Goal: Transaction & Acquisition: Purchase product/service

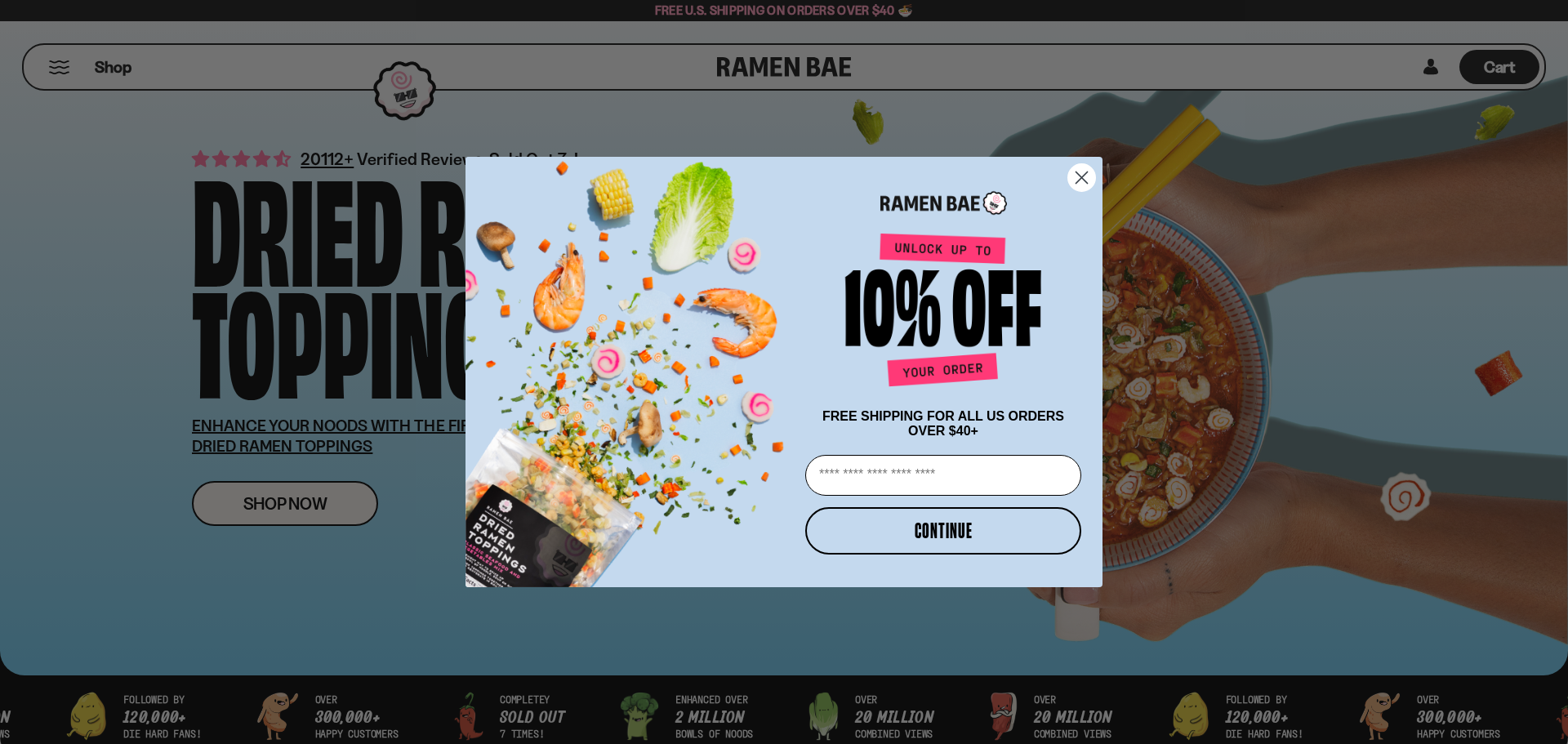
click at [1083, 174] on icon "Close dialog" at bounding box center [1082, 178] width 11 height 11
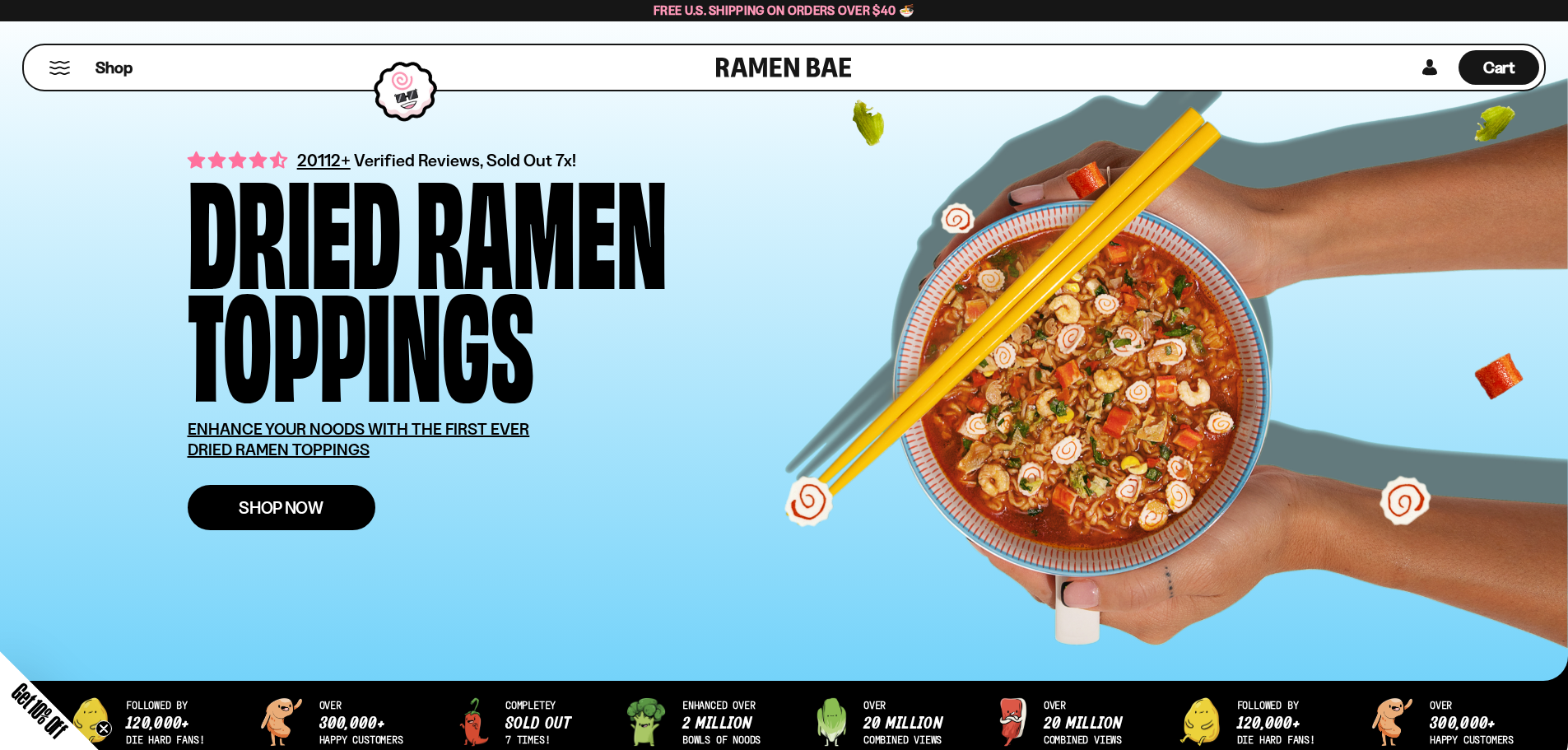
click at [336, 504] on link "Shop Now" at bounding box center [281, 507] width 188 height 45
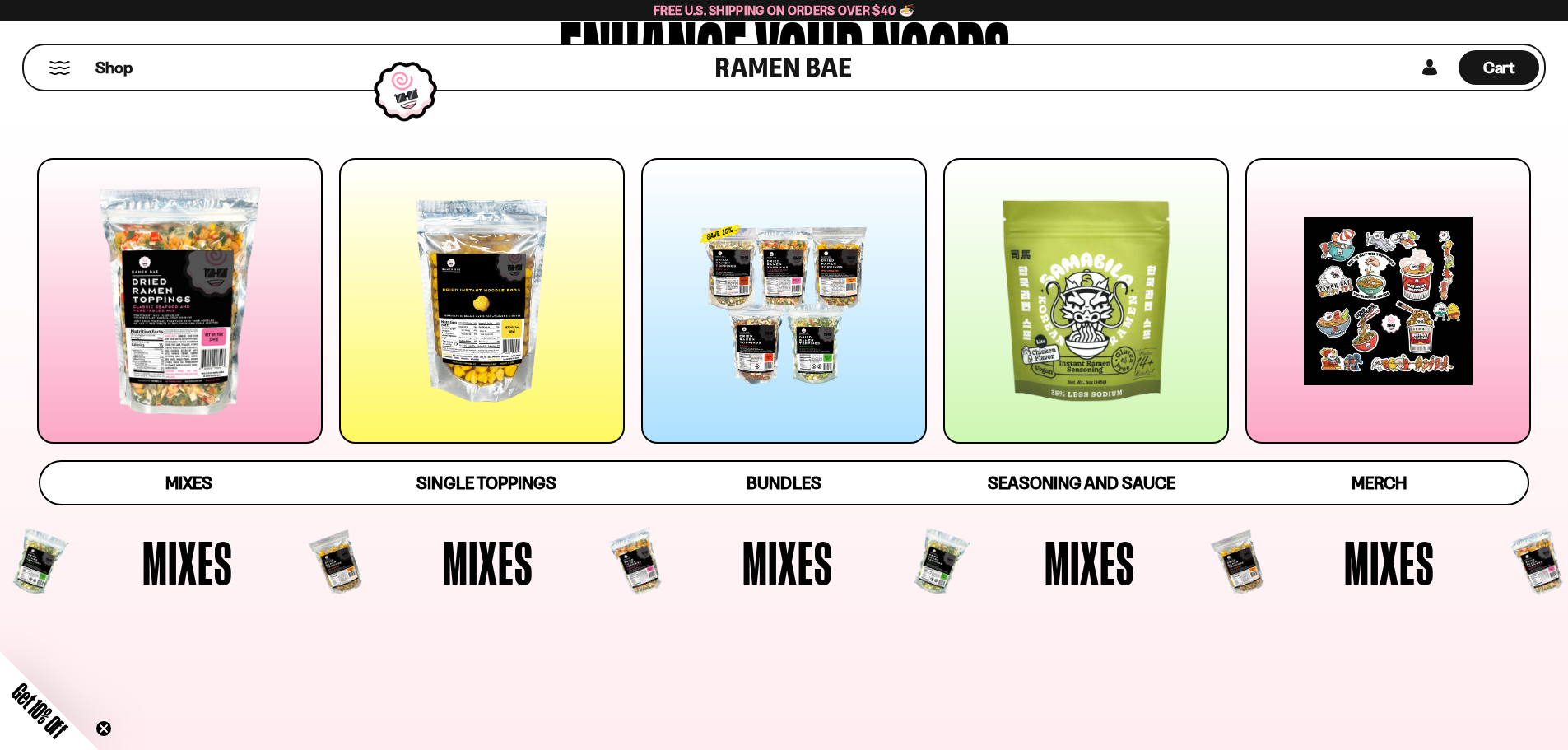
scroll to position [164, 0]
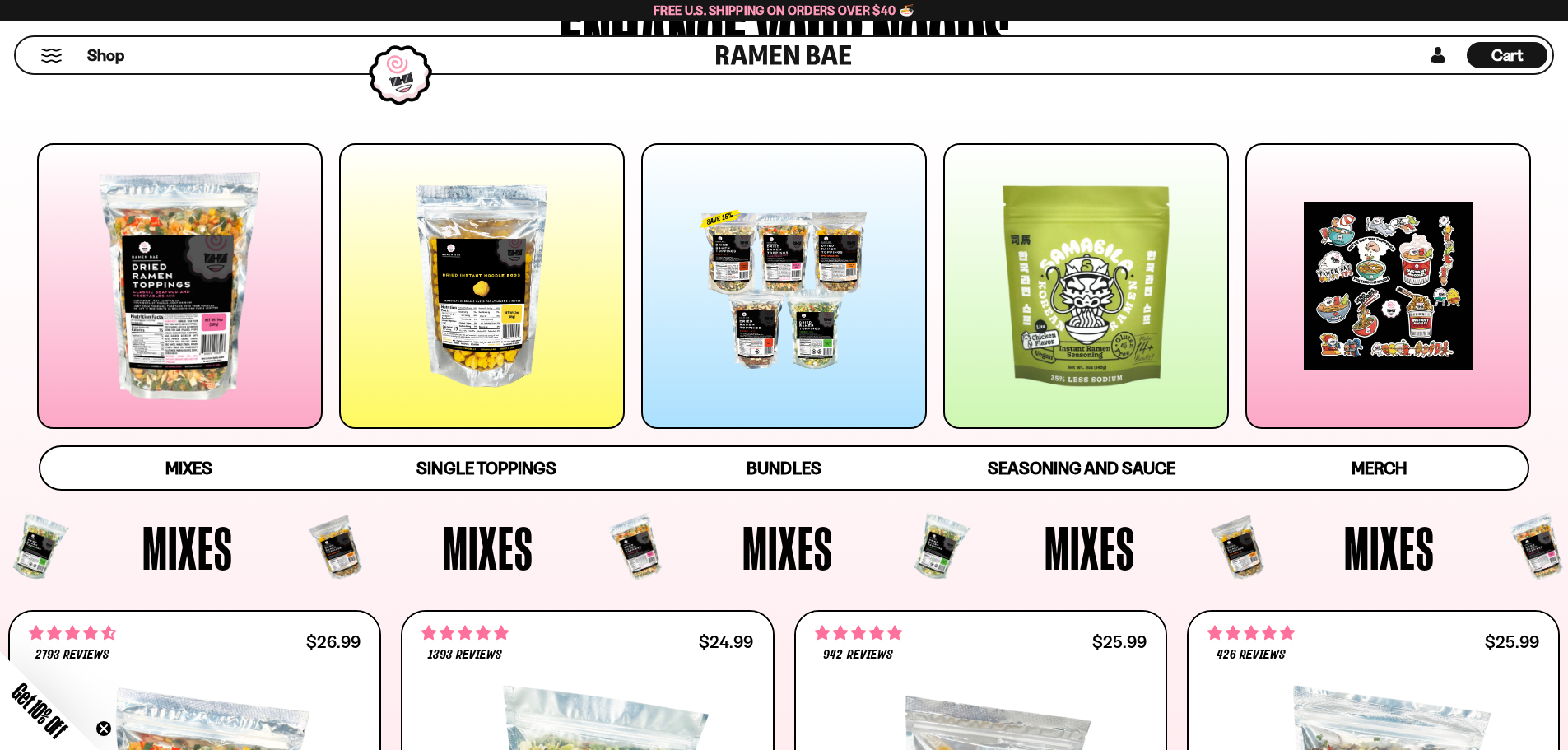
click at [194, 330] on div at bounding box center [179, 286] width 285 height 285
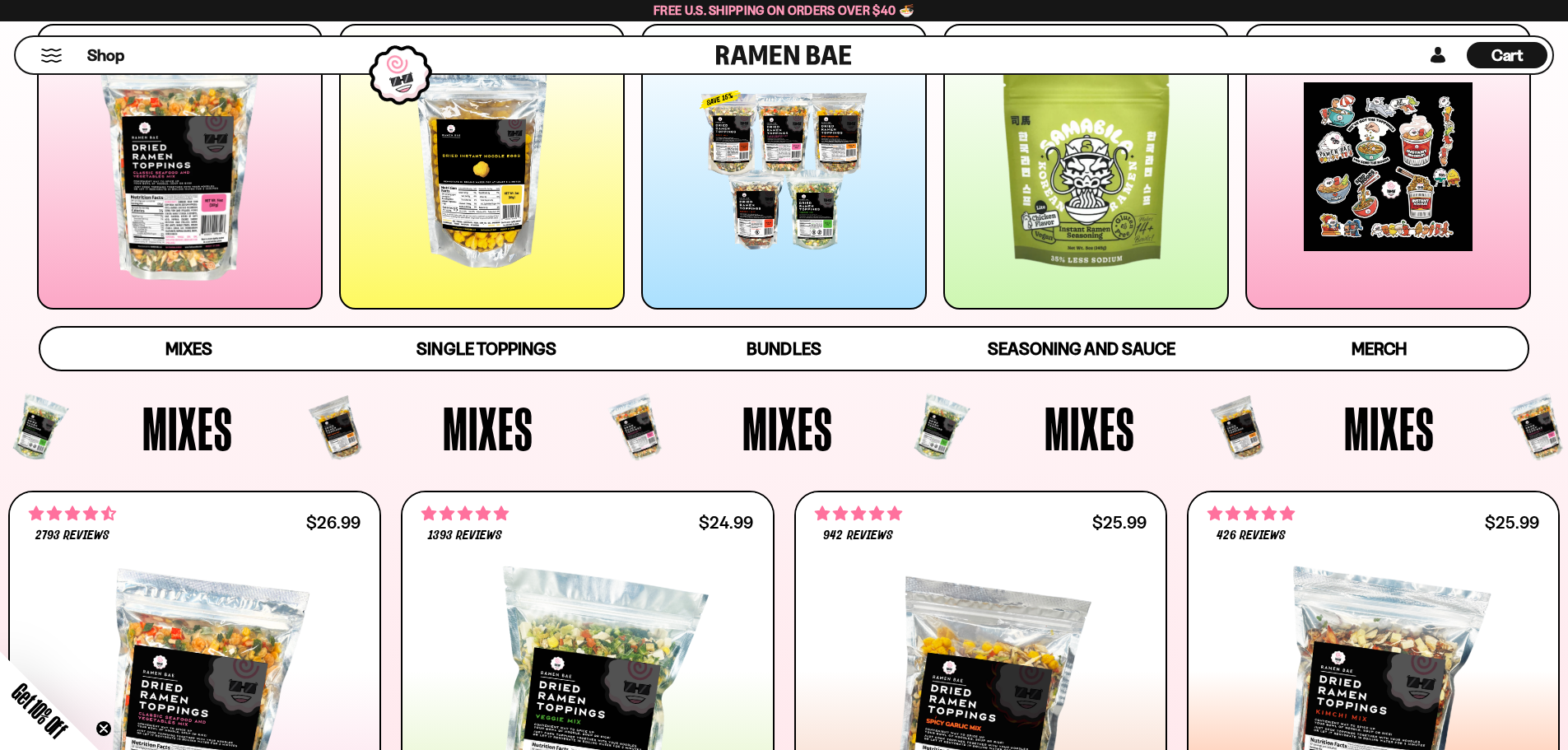
scroll to position [264, 0]
